Goal: Book appointment/travel/reservation

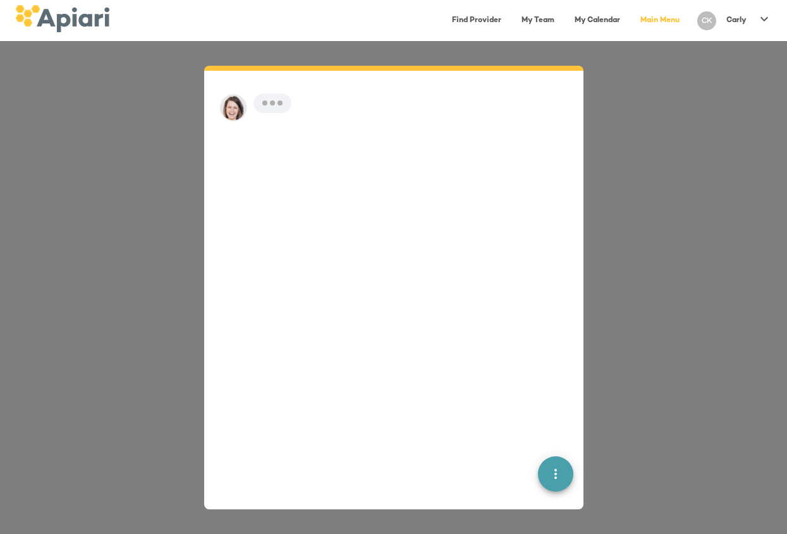
scroll to position [18, 0]
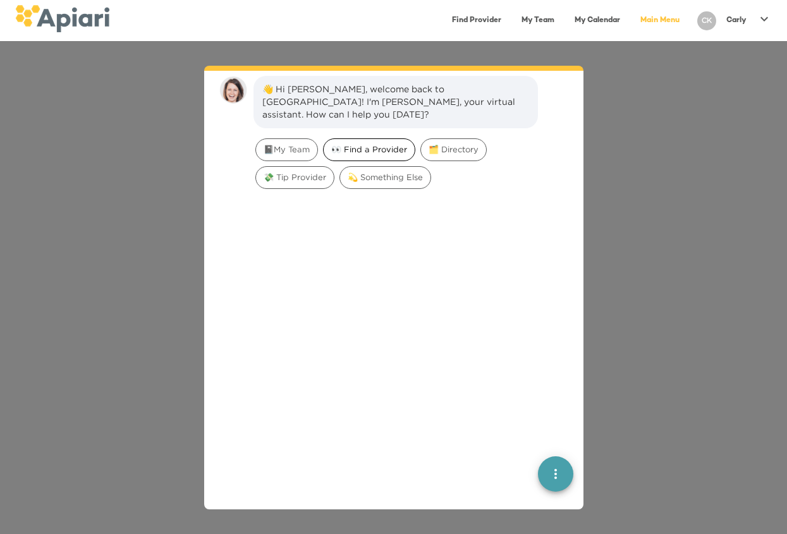
click at [364, 144] on span "👀 Find a Provider" at bounding box center [369, 150] width 91 height 12
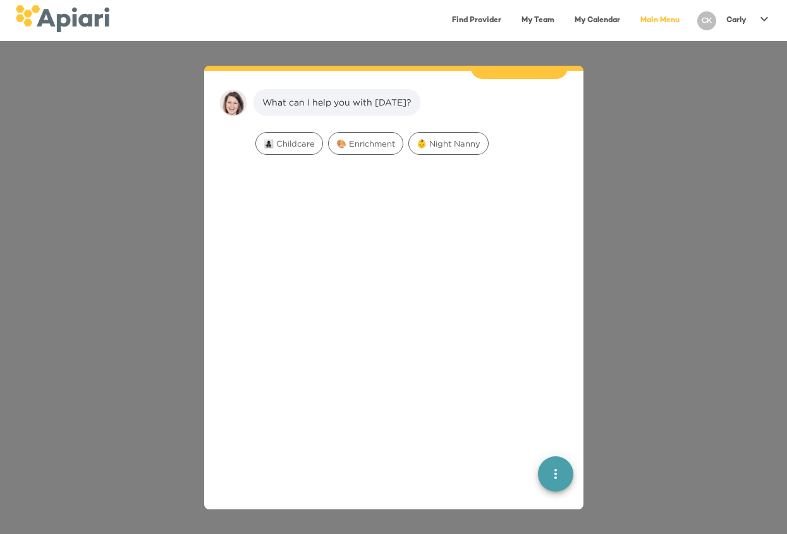
scroll to position [104, 0]
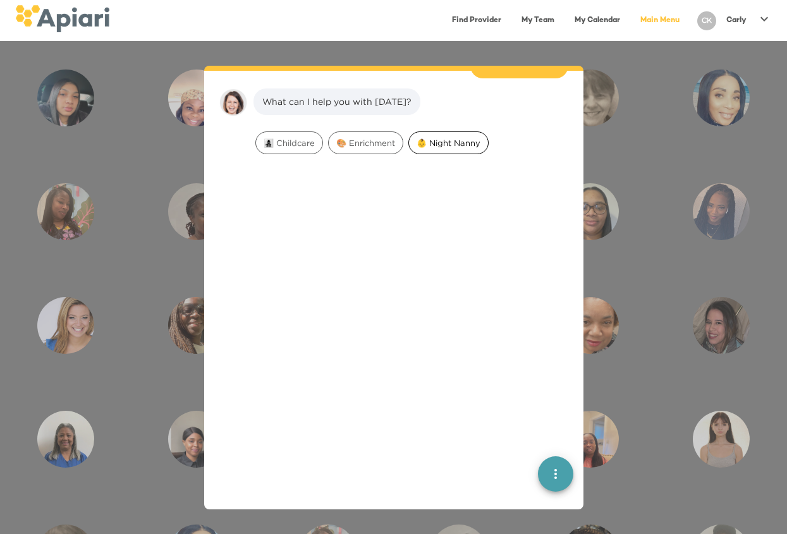
click at [435, 137] on span "👶 Night Nanny" at bounding box center [448, 143] width 79 height 12
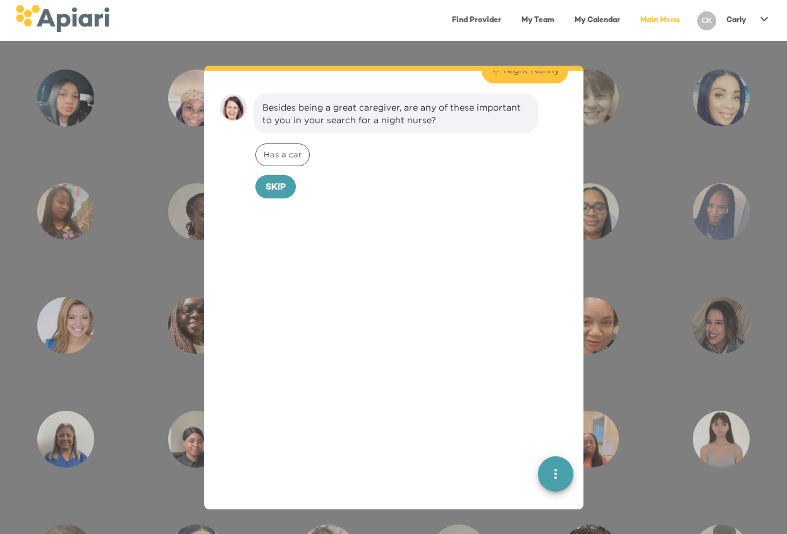
scroll to position [184, 0]
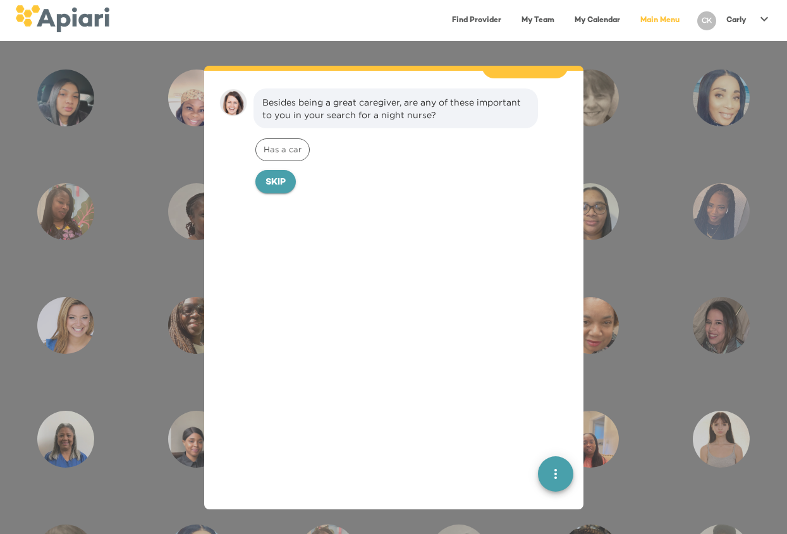
click at [274, 175] on span "Skip" at bounding box center [276, 183] width 20 height 16
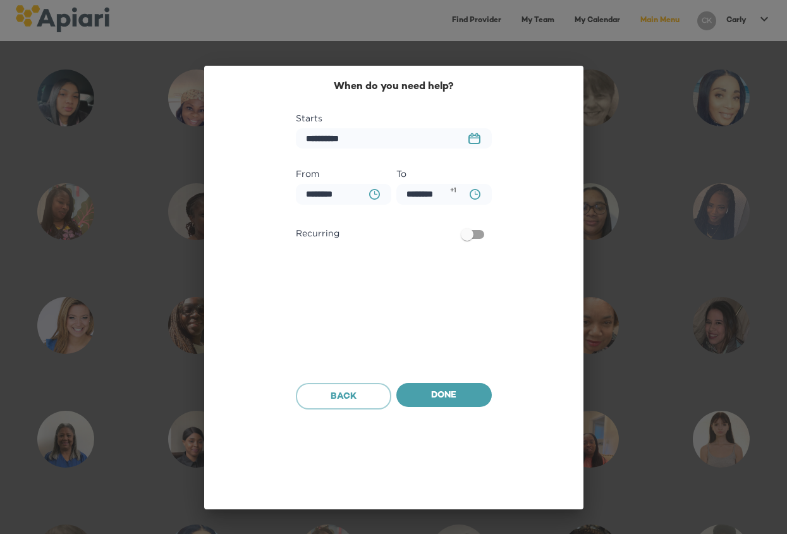
scroll to position [271, 0]
click at [476, 139] on icon "23979DC4-A7E4-489C-88E7-37869341D308 Created with sketchtool." at bounding box center [475, 138] width 12 height 11
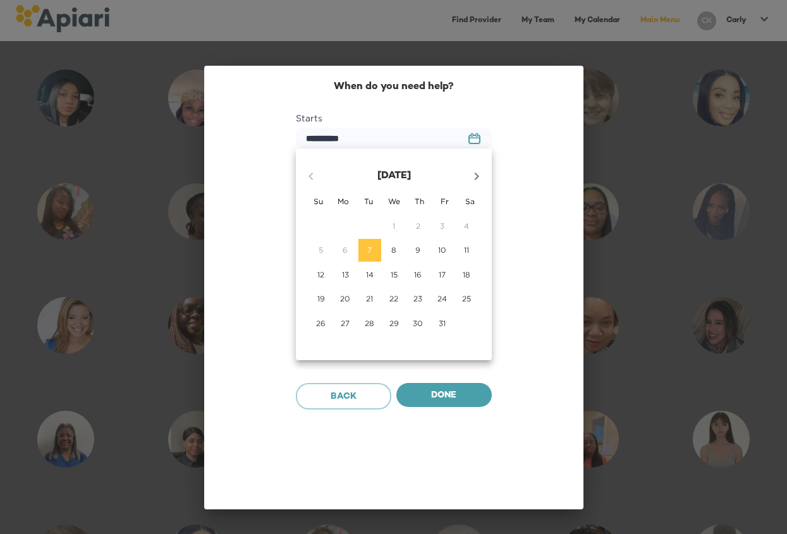
click at [352, 300] on span "20" at bounding box center [345, 298] width 23 height 11
type input "**********"
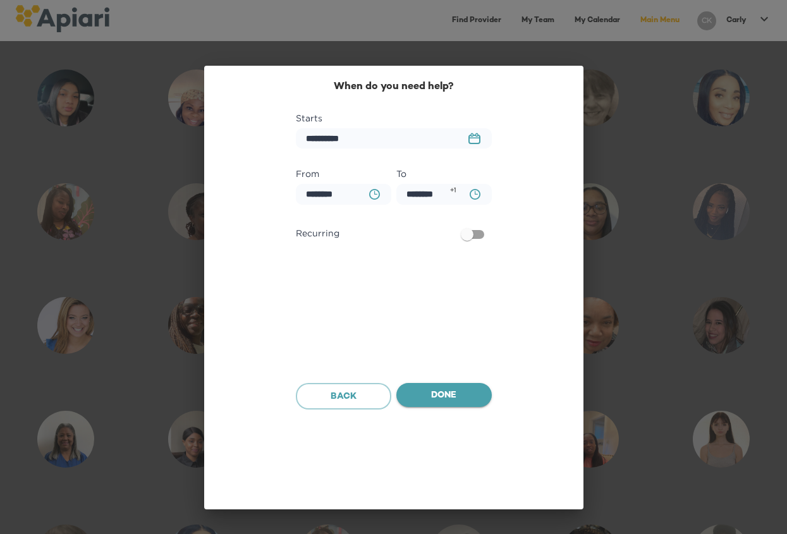
click at [427, 386] on button "Done" at bounding box center [443, 395] width 95 height 24
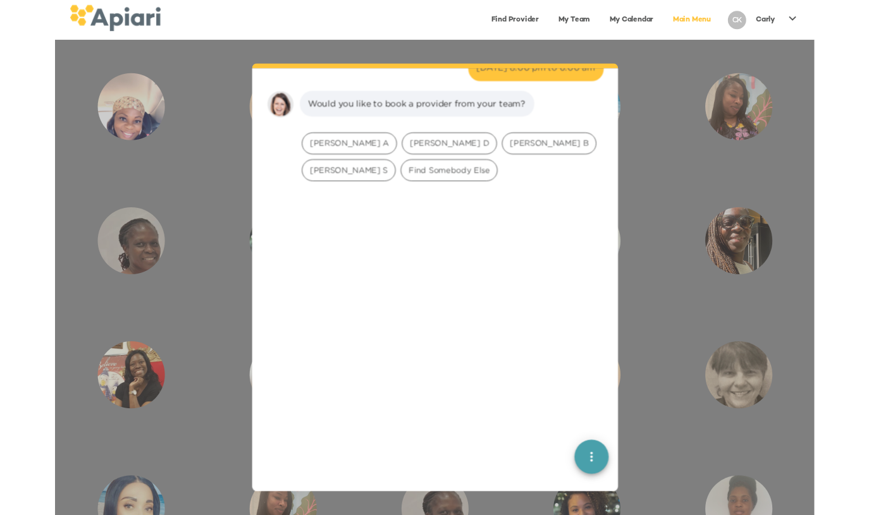
scroll to position [350, 0]
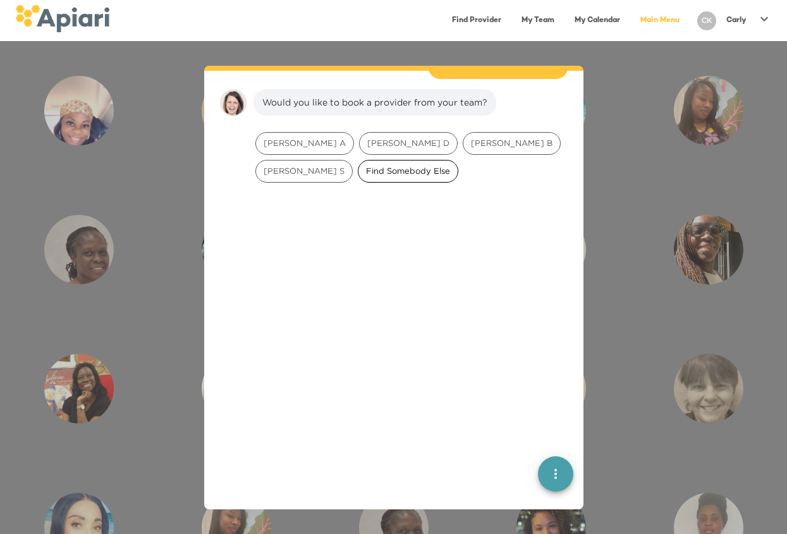
click at [359, 165] on span "Find Somebody Else" at bounding box center [408, 171] width 99 height 12
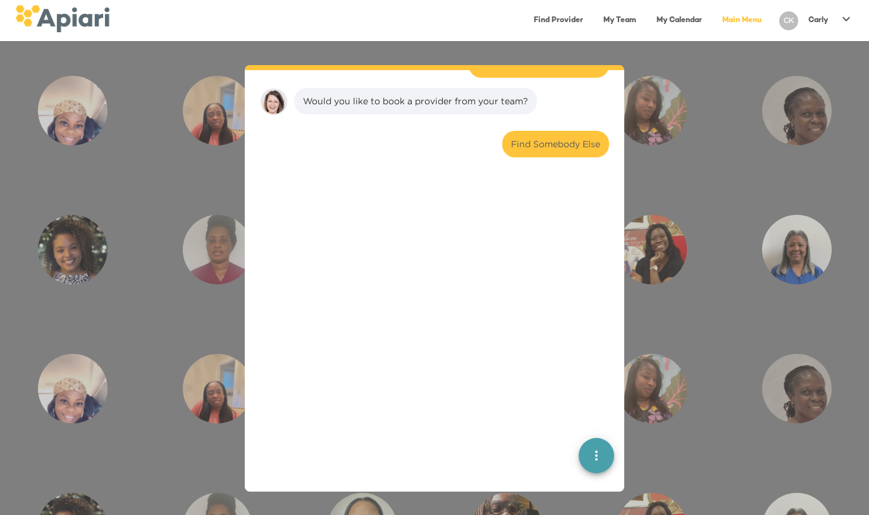
click at [585, 252] on div at bounding box center [434, 368] width 359 height 391
click at [505, 254] on div at bounding box center [434, 368] width 359 height 391
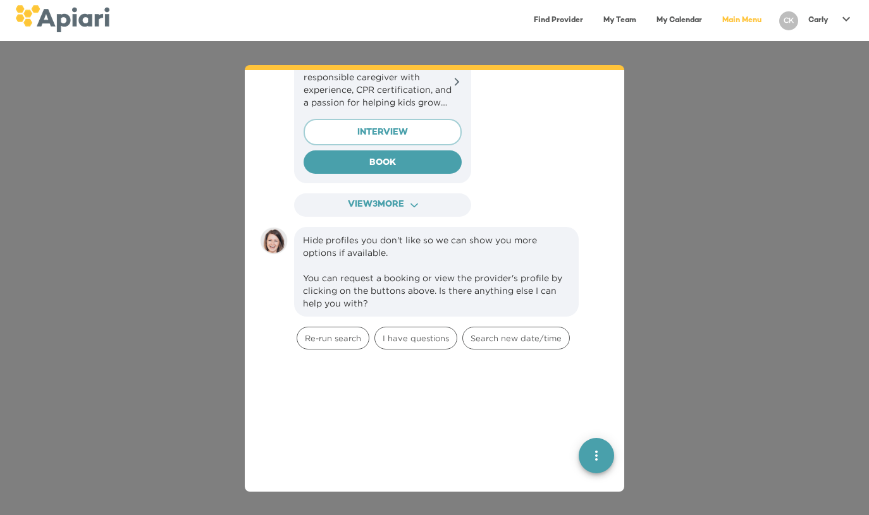
scroll to position [1035, 0]
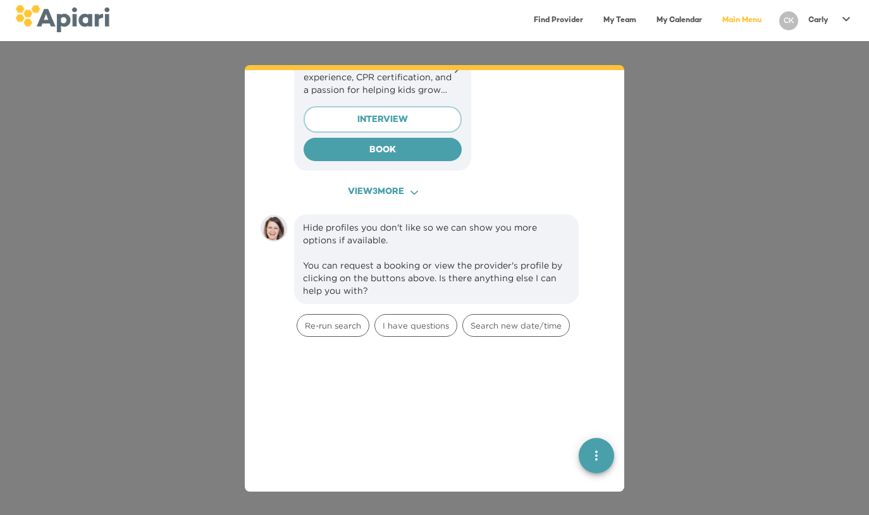
click at [388, 185] on span "View 3 more ACAF9A9D-F959-4453-8A96-698DF63F3F06 Created with sketchtool." at bounding box center [382, 193] width 154 height 16
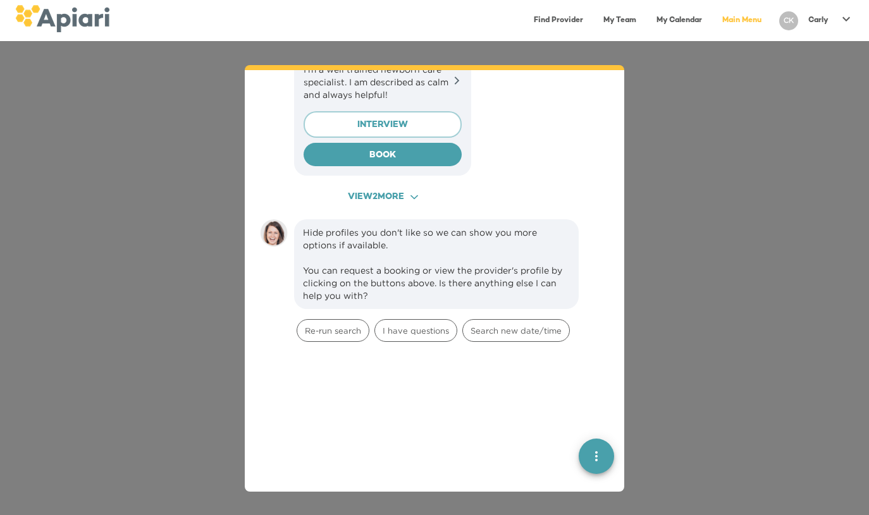
scroll to position [1642, 0]
click at [383, 189] on span "View 2 more ACAF9A9D-F959-4453-8A96-698DF63F3F06 Created with sketchtool." at bounding box center [382, 197] width 154 height 16
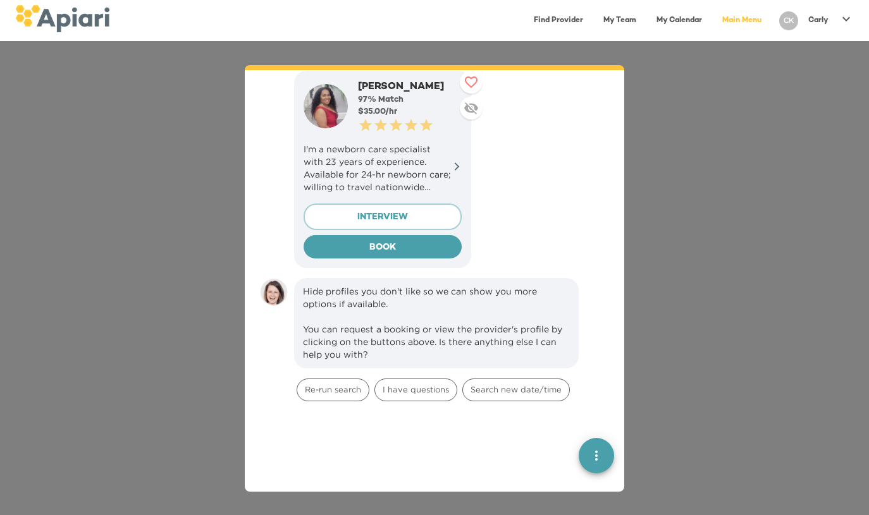
scroll to position [1990, 0]
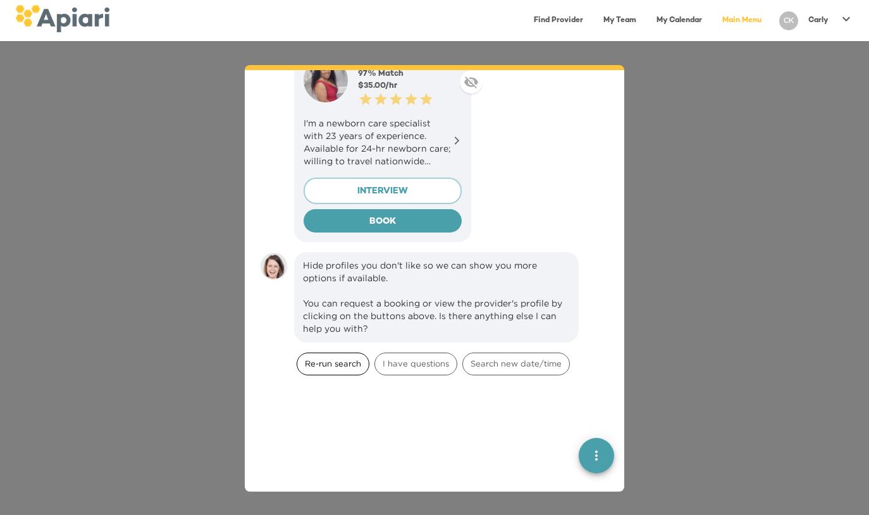
click at [319, 358] on span "Re-run search" at bounding box center [332, 364] width 71 height 12
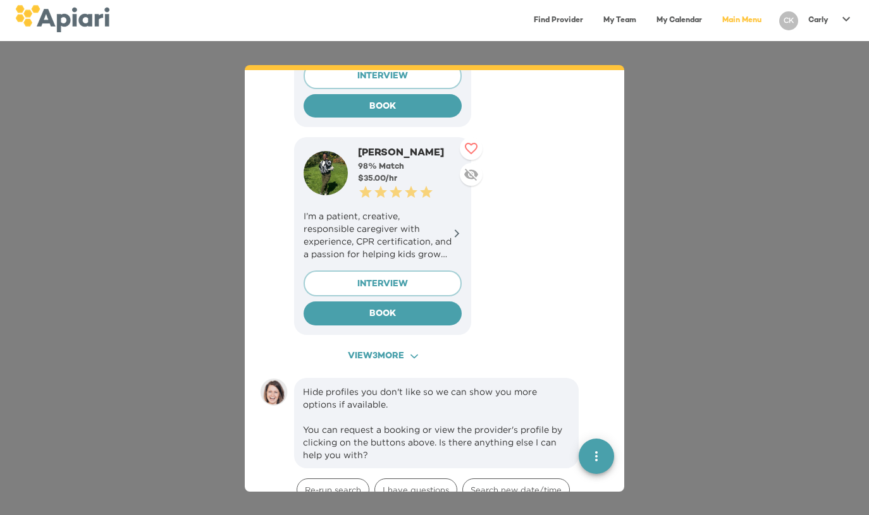
scroll to position [2741, 0]
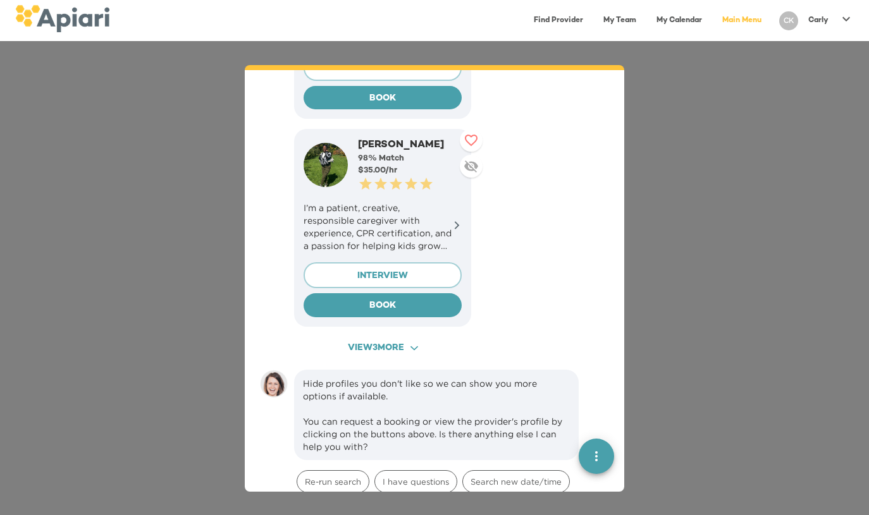
click at [360, 341] on span "View 3 more ACAF9A9D-F959-4453-8A96-698DF63F3F06 Created with sketchtool." at bounding box center [382, 349] width 154 height 16
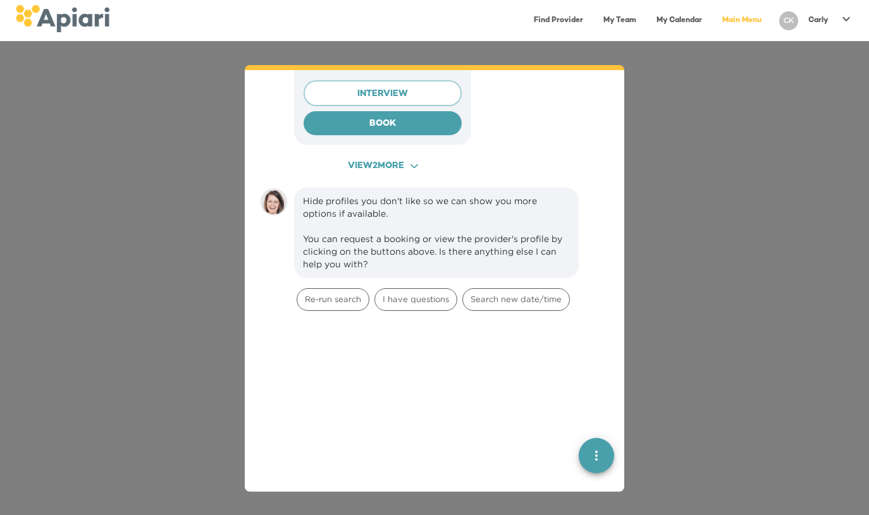
scroll to position [3503, 0]
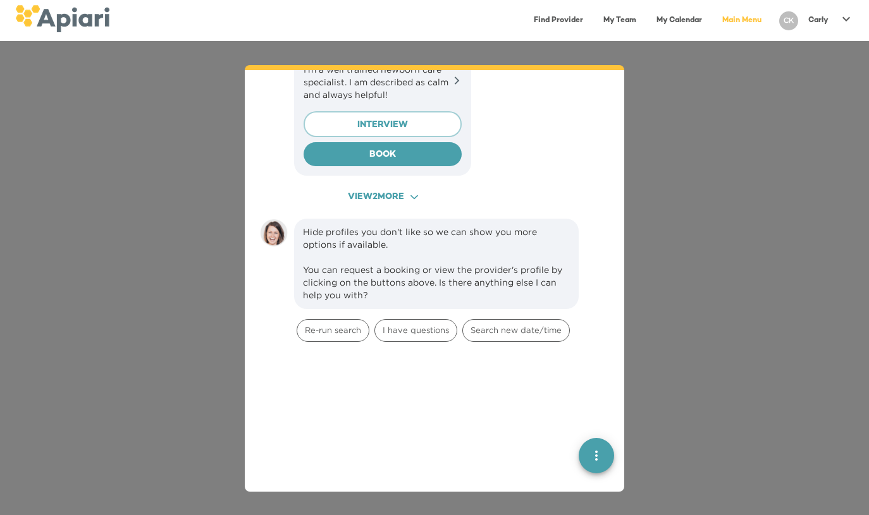
click at [393, 186] on button "View 2 more ACAF9A9D-F959-4453-8A96-698DF63F3F06 Created with sketchtool." at bounding box center [382, 197] width 177 height 23
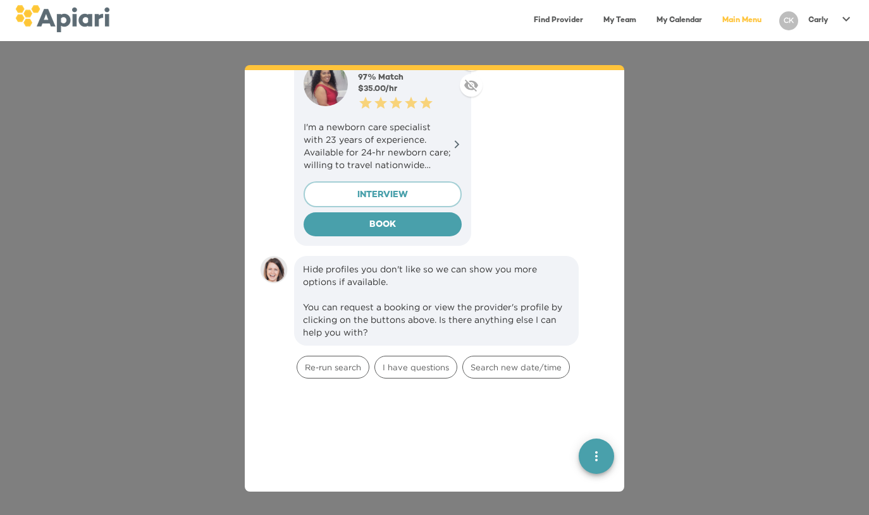
scroll to position [3950, 0]
